Goal: Task Accomplishment & Management: Manage account settings

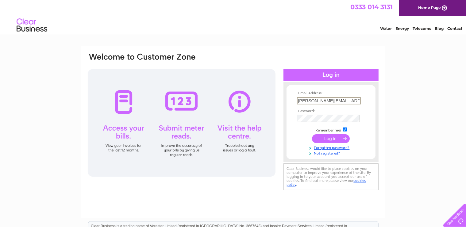
type input "[PERSON_NAME][EMAIL_ADDRESS][DOMAIN_NAME]"
click at [312, 134] on input "submit" at bounding box center [331, 138] width 38 height 9
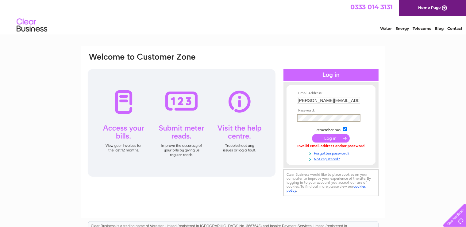
click at [312, 134] on input "submit" at bounding box center [331, 138] width 38 height 9
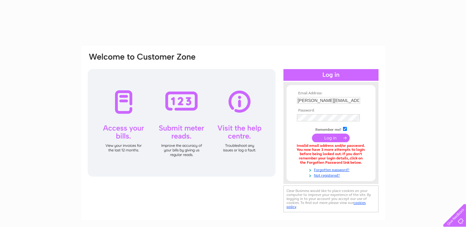
click at [329, 139] on input "submit" at bounding box center [331, 138] width 38 height 9
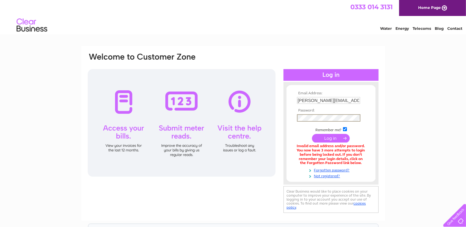
click at [334, 139] on input "submit" at bounding box center [331, 138] width 38 height 9
